Goal: Navigation & Orientation: Find specific page/section

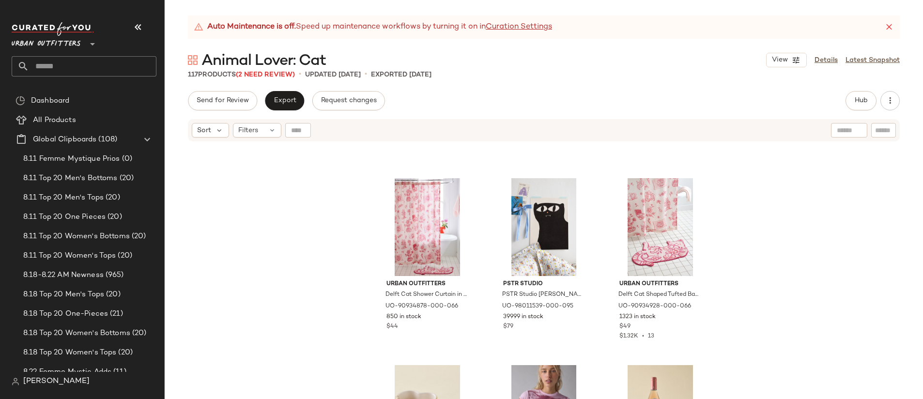
scroll to position [717, 0]
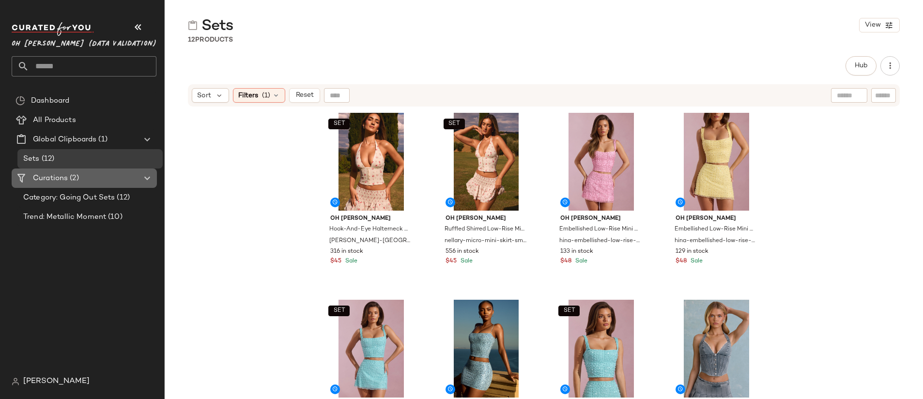
click at [92, 180] on div "Curations (2)" at bounding box center [84, 178] width 109 height 11
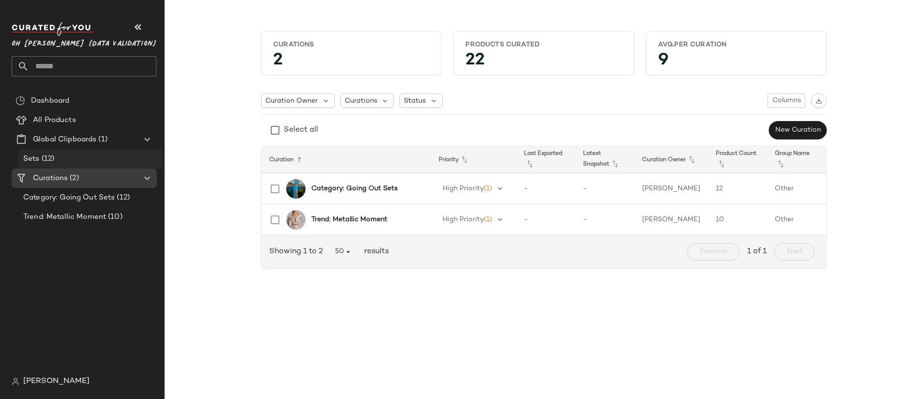
click at [91, 159] on div "Sets (12)" at bounding box center [89, 158] width 138 height 11
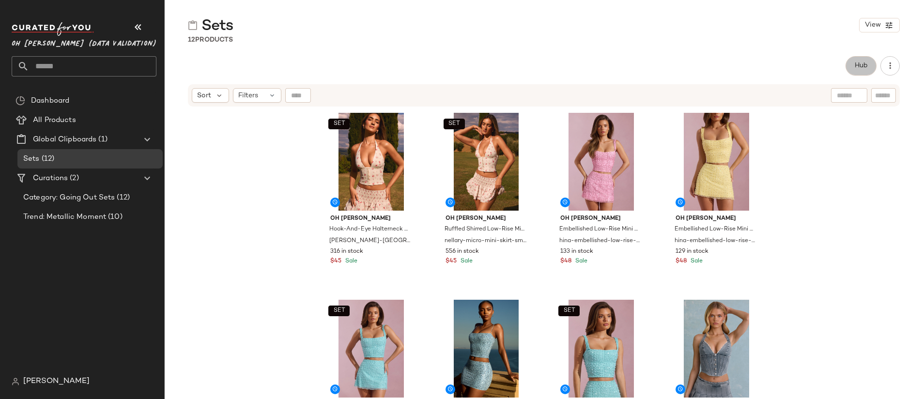
click at [865, 62] on span "Hub" at bounding box center [861, 66] width 14 height 8
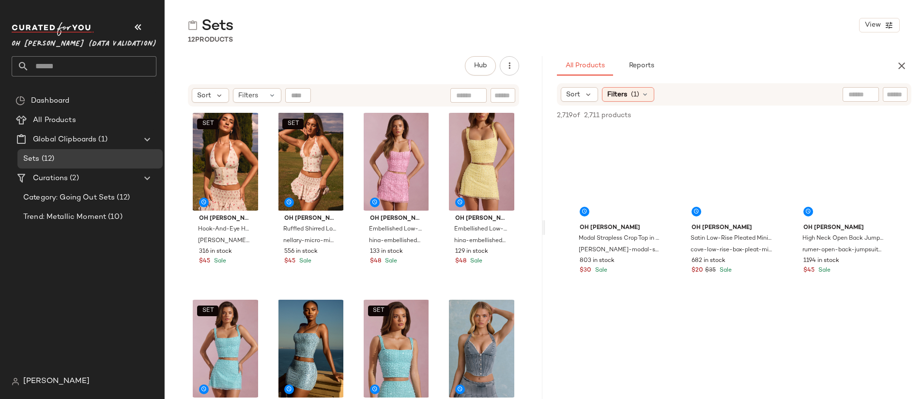
scroll to position [1595, 0]
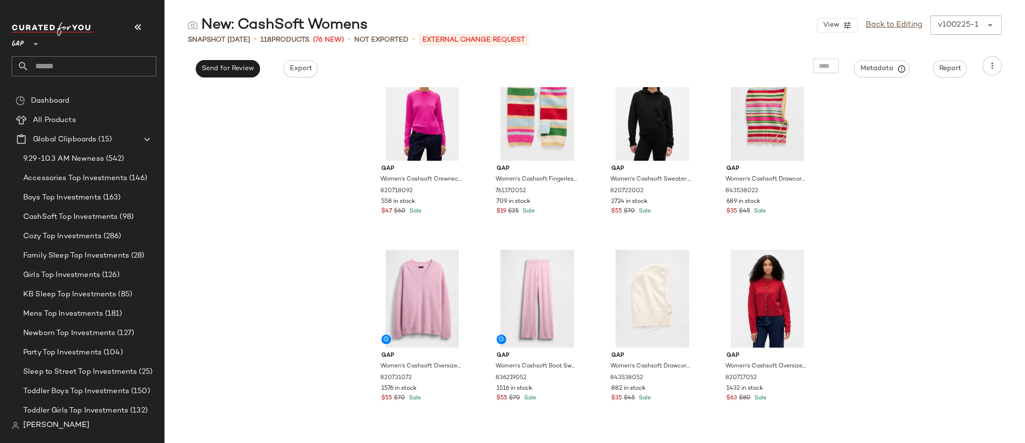
scroll to position [4523, 0]
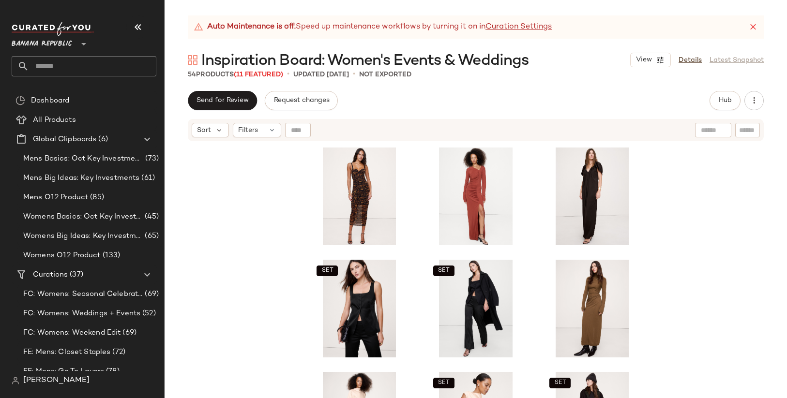
scroll to position [268, 0]
